Goal: Task Accomplishment & Management: Use online tool/utility

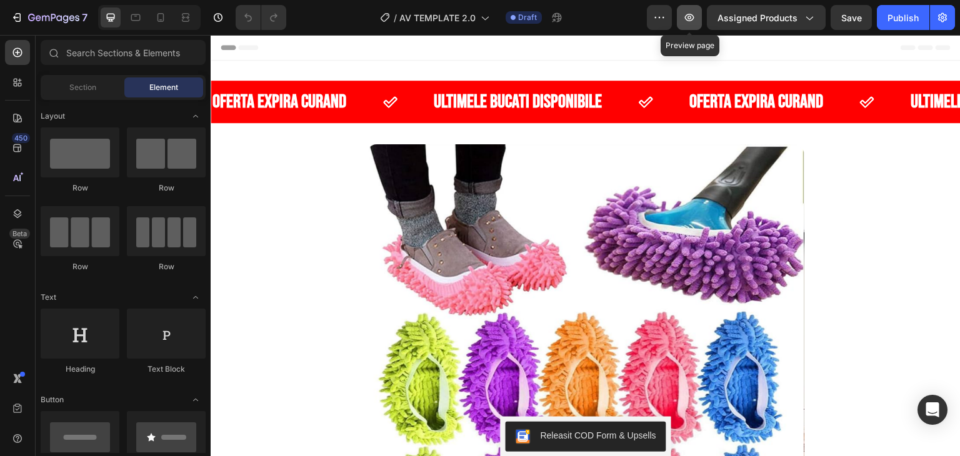
click at [702, 13] on button "button" at bounding box center [689, 17] width 25 height 25
click at [116, 19] on icon at bounding box center [110, 17] width 12 height 12
click at [111, 12] on icon at bounding box center [110, 17] width 12 height 12
click at [160, 18] on icon at bounding box center [160, 17] width 12 height 12
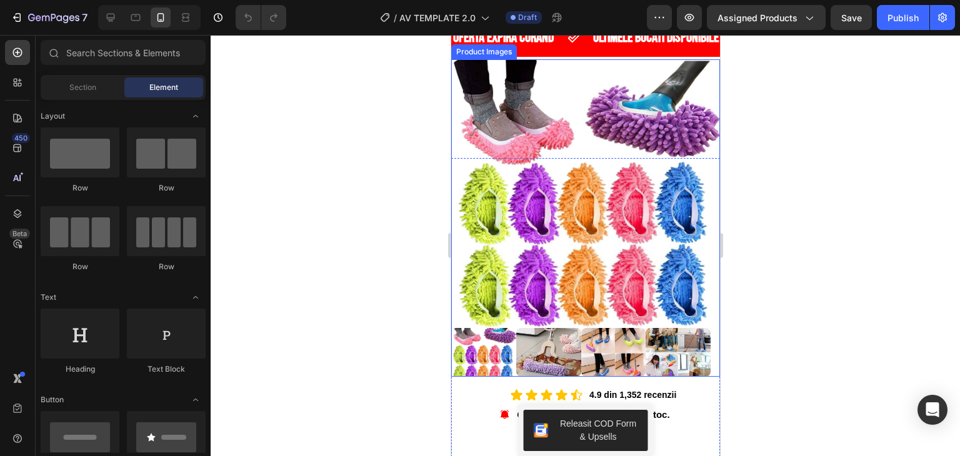
scroll to position [125, 0]
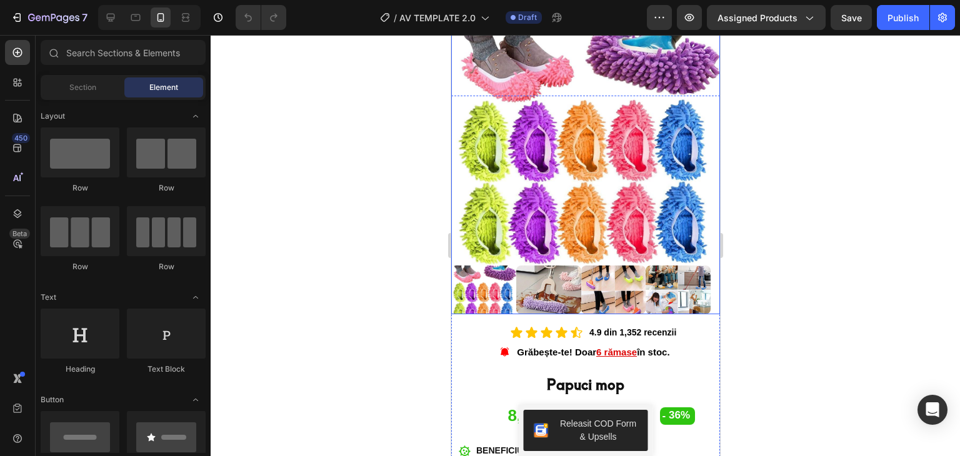
click at [572, 276] on img at bounding box center [548, 290] width 65 height 49
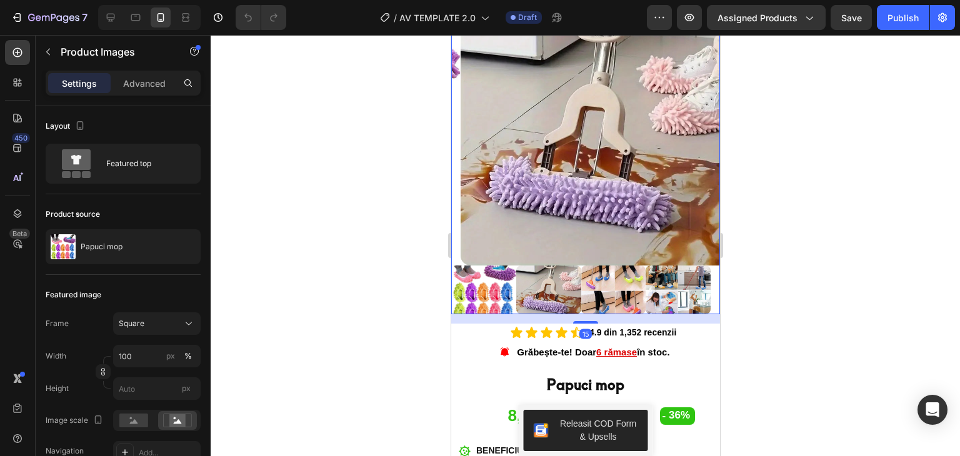
click at [606, 281] on img at bounding box center [613, 290] width 65 height 49
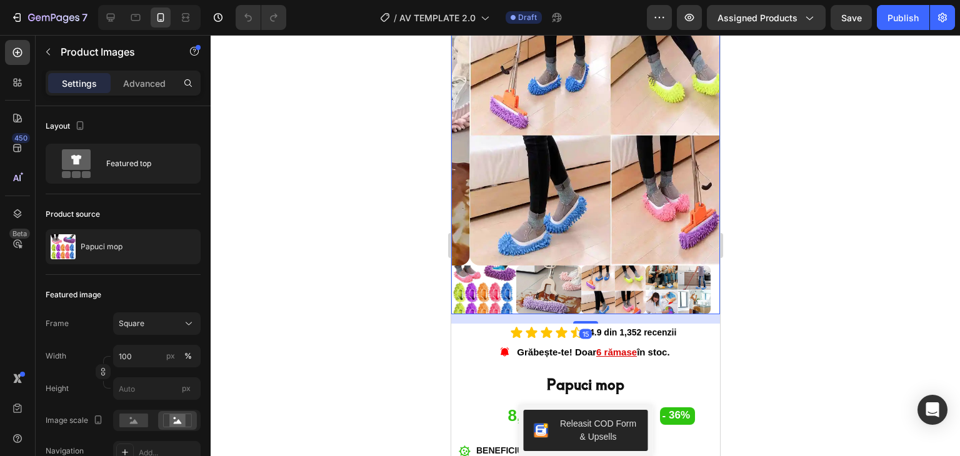
click at [665, 277] on img at bounding box center [677, 290] width 65 height 49
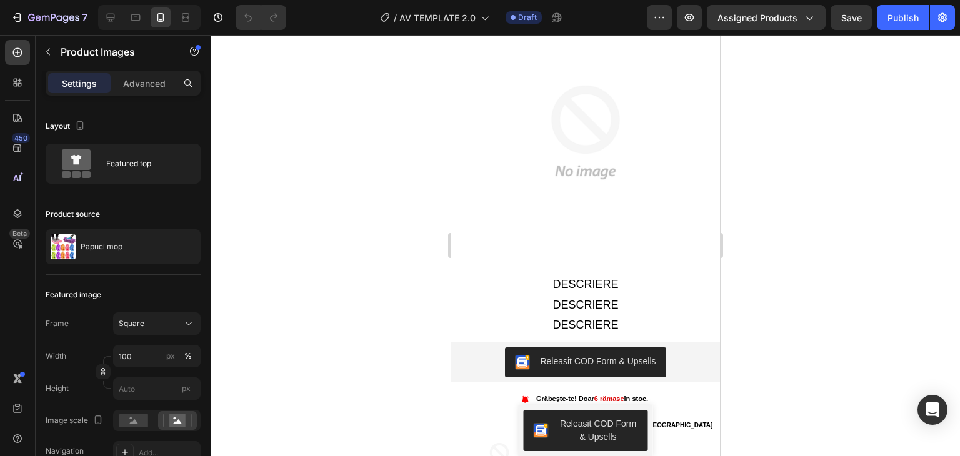
scroll to position [937, 0]
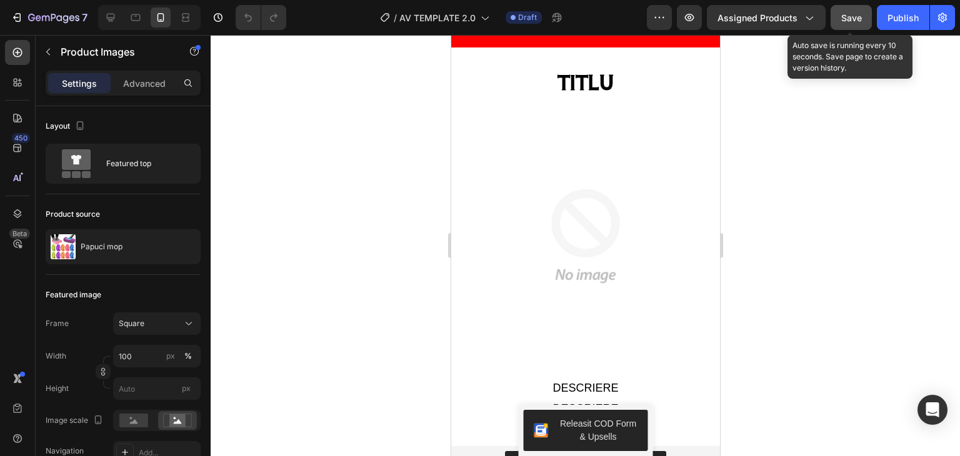
click at [847, 21] on span "Save" at bounding box center [851, 17] width 21 height 11
